Goal: Task Accomplishment & Management: Use online tool/utility

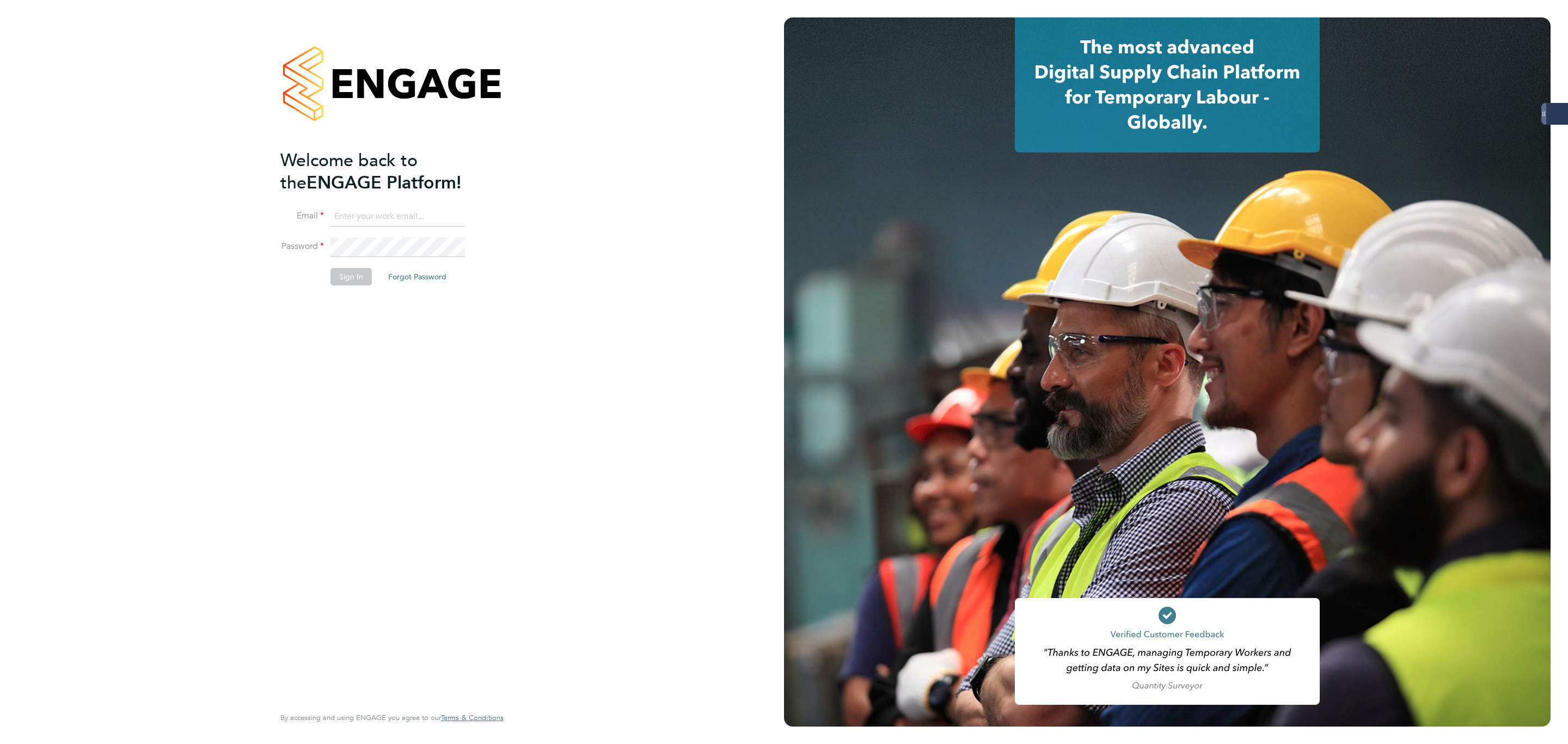
type input "bethany.wiles@servicecare.org.uk"
click at [348, 268] on button "Sign In" at bounding box center [351, 276] width 41 height 18
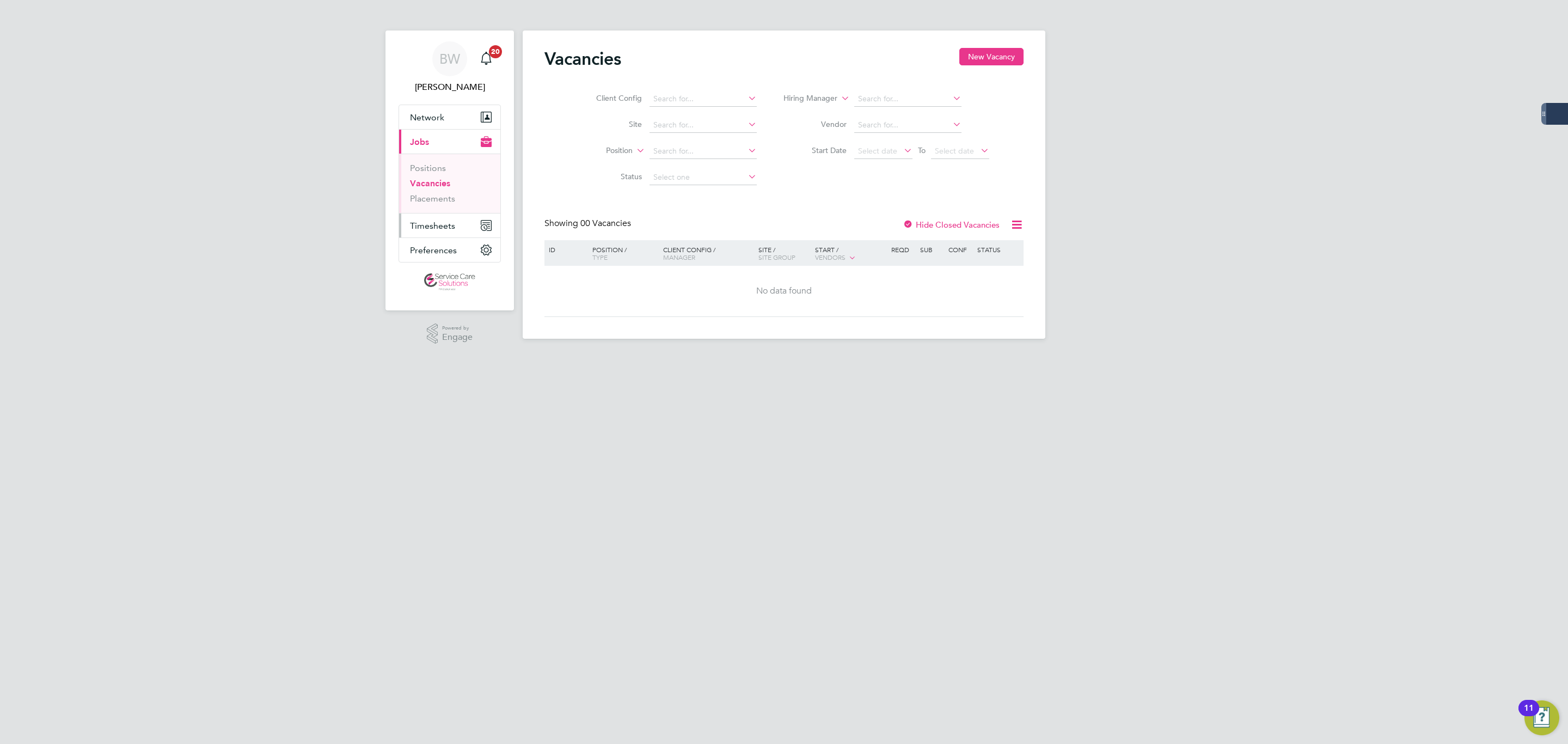
click at [439, 225] on span "Timesheets" at bounding box center [433, 225] width 45 height 10
click at [449, 191] on link "Timesheets" at bounding box center [433, 192] width 45 height 10
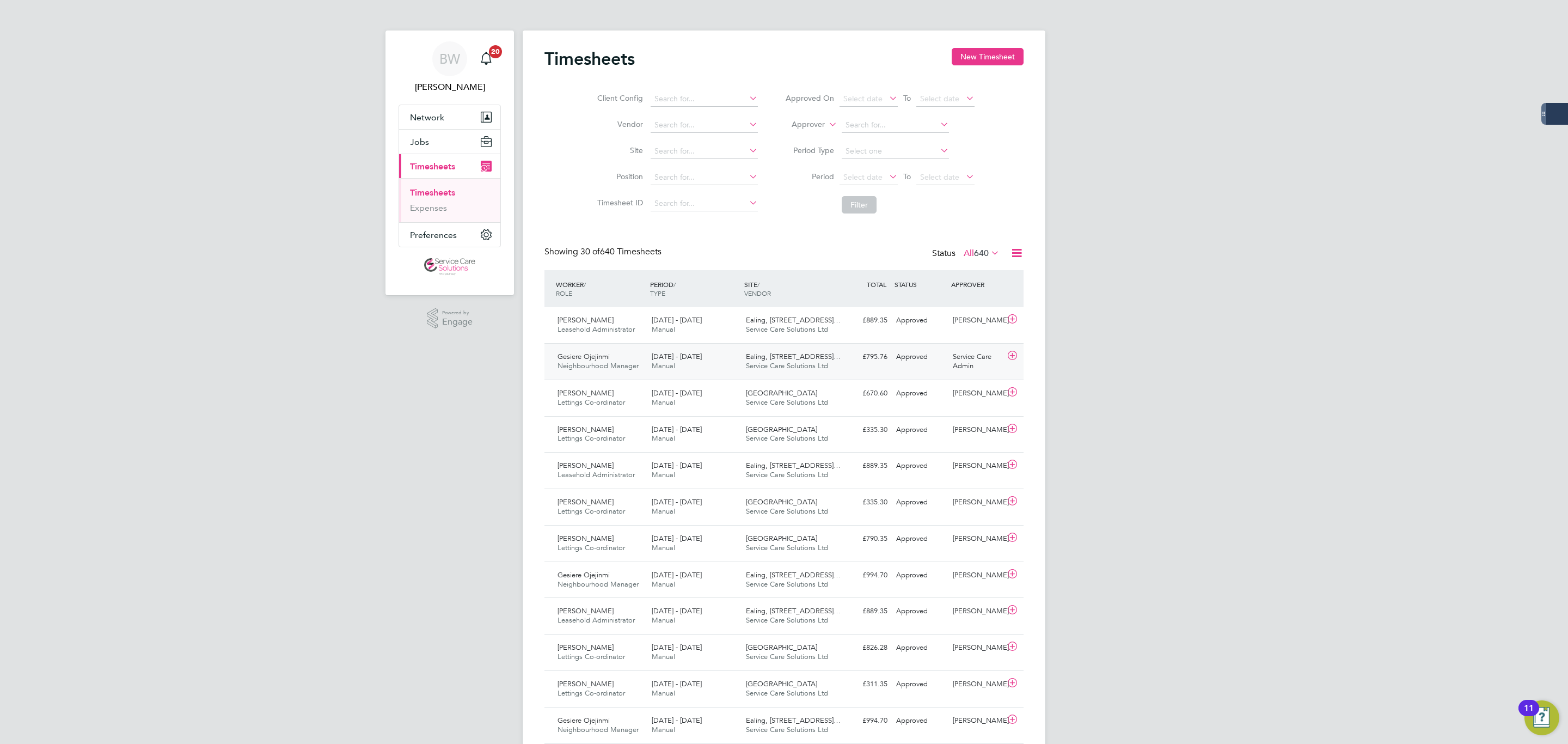
click at [667, 354] on span "[DATE] - [DATE]" at bounding box center [677, 356] width 50 height 9
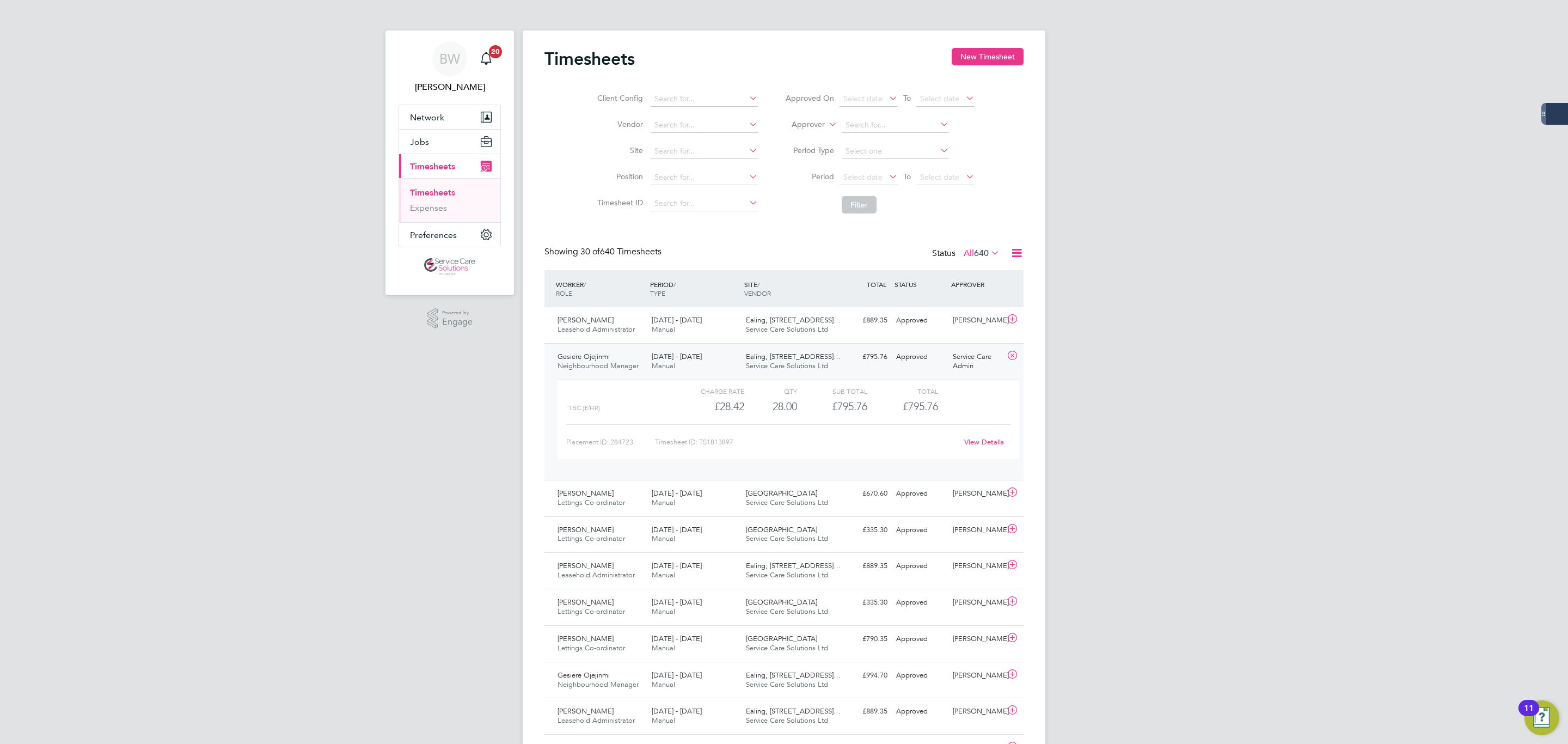
click at [982, 435] on div "View Details" at bounding box center [984, 442] width 54 height 18
click at [982, 441] on link "View Details" at bounding box center [984, 441] width 40 height 9
click at [653, 331] on span "Manual" at bounding box center [663, 329] width 23 height 9
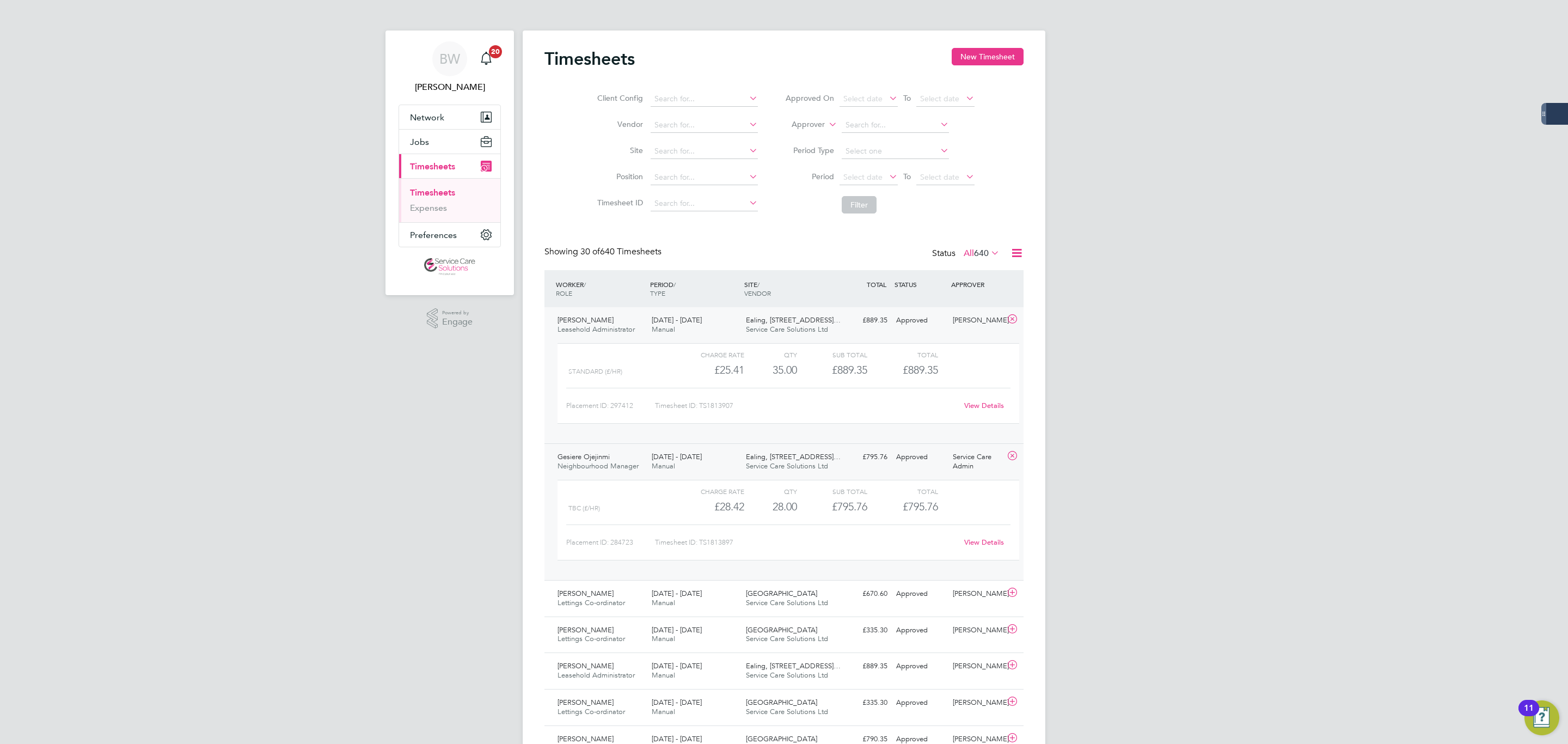
click at [978, 404] on link "View Details" at bounding box center [984, 405] width 40 height 9
